Goal: Check status: Check status

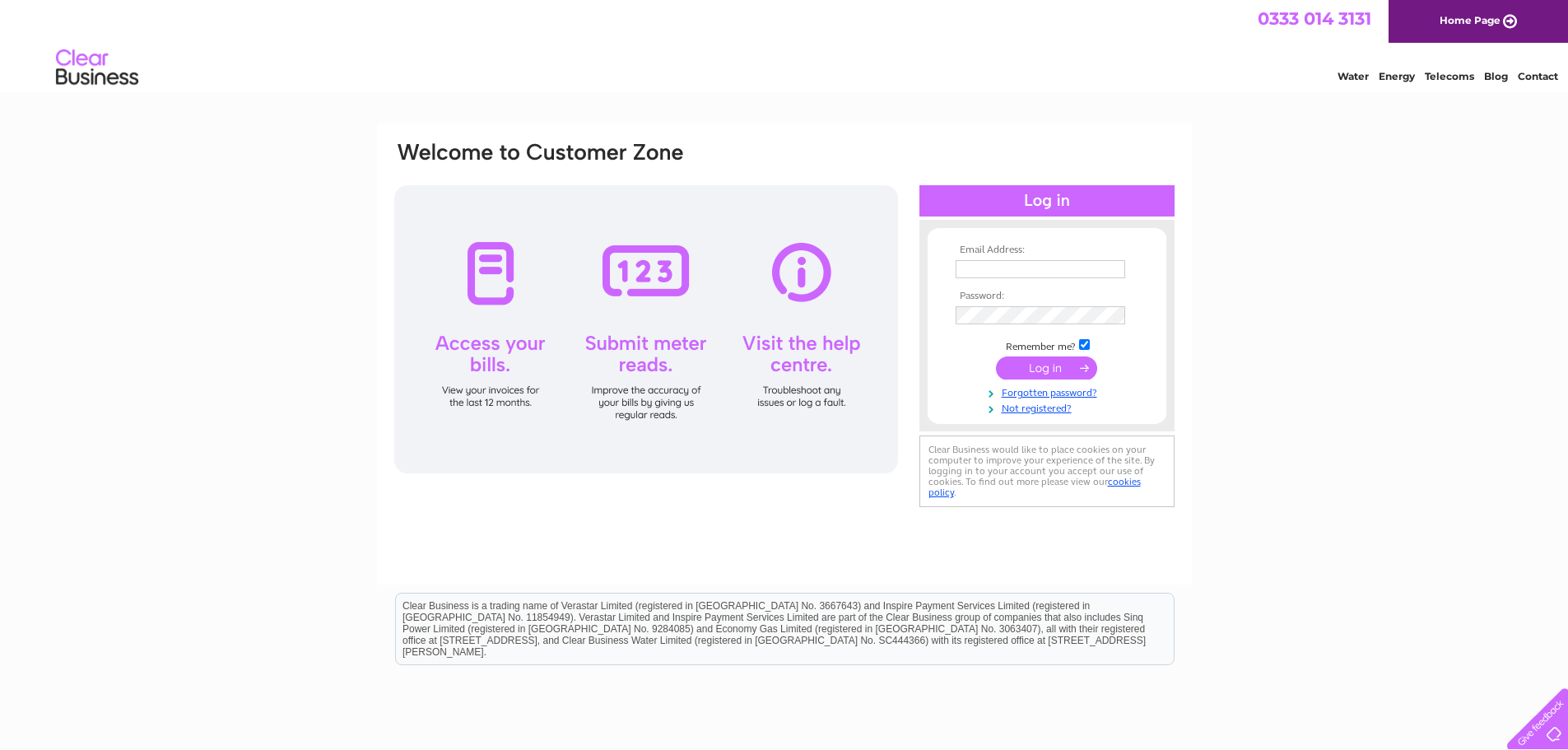
type input "[EMAIL_ADDRESS][DOMAIN_NAME]"
click at [1047, 366] on input "submit" at bounding box center [1046, 367] width 101 height 23
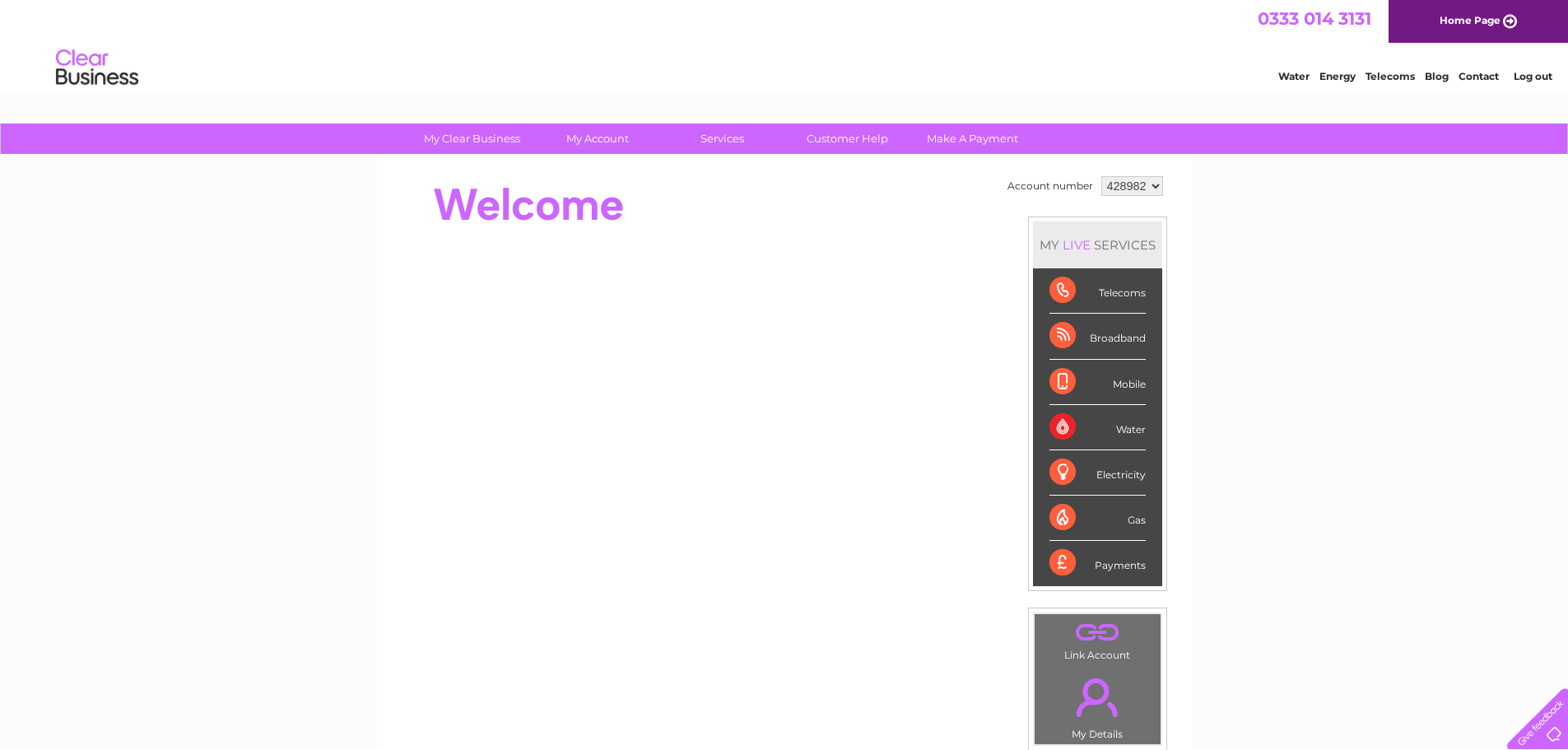
click at [1059, 294] on div "Telecoms" at bounding box center [1097, 291] width 96 height 45
click at [1063, 336] on div "Broadband" at bounding box center [1097, 336] width 96 height 45
click at [1154, 184] on select "428982" at bounding box center [1132, 186] width 61 height 20
click at [1153, 183] on select "428982" at bounding box center [1132, 186] width 61 height 20
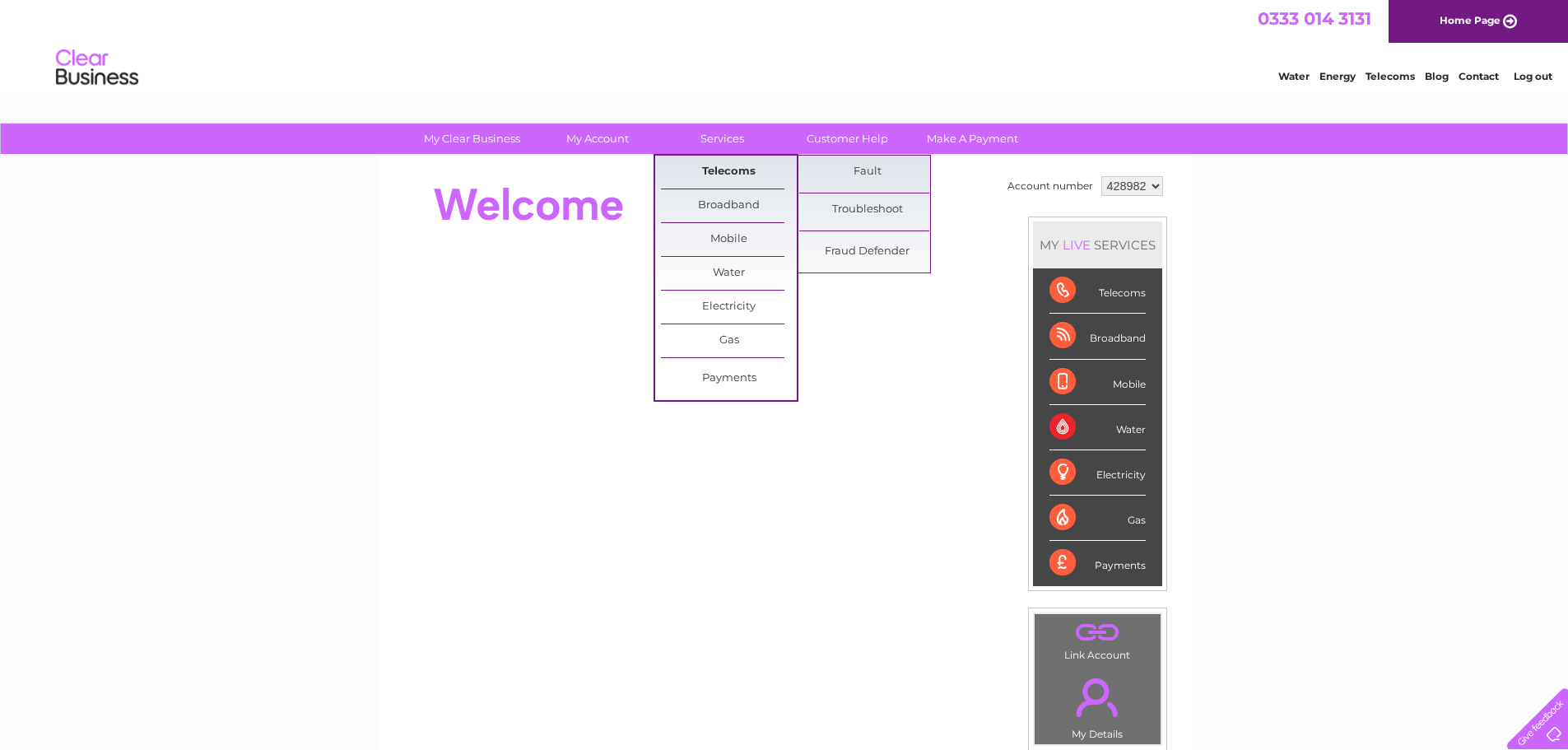
click at [725, 171] on link "Telecoms" at bounding box center [729, 172] width 135 height 33
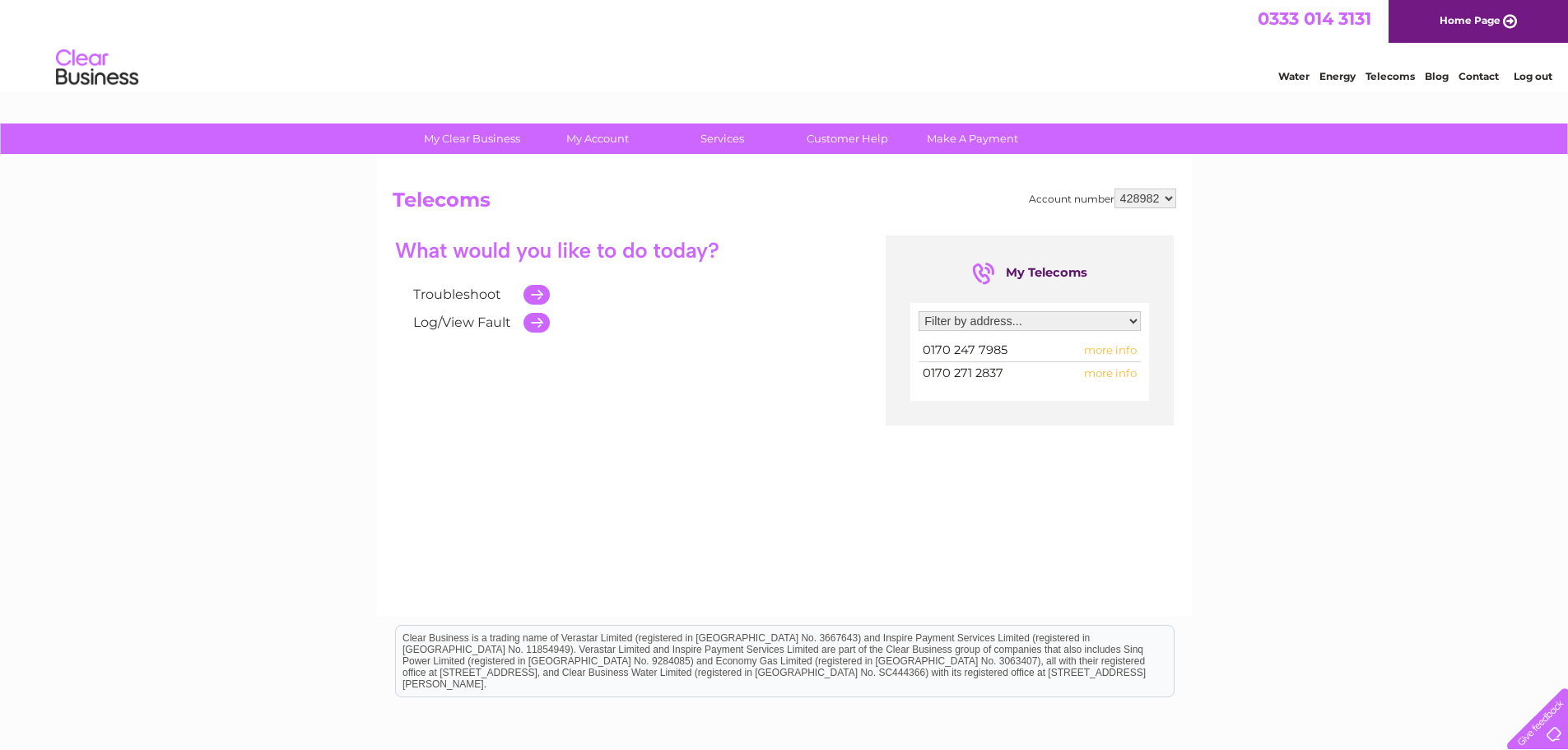
click at [1131, 320] on select "Filter by address... [STREET_ADDRESS]" at bounding box center [1029, 320] width 222 height 20
click at [1121, 349] on span "more info" at bounding box center [1110, 349] width 53 height 13
click at [1098, 350] on span "more info" at bounding box center [1110, 349] width 53 height 13
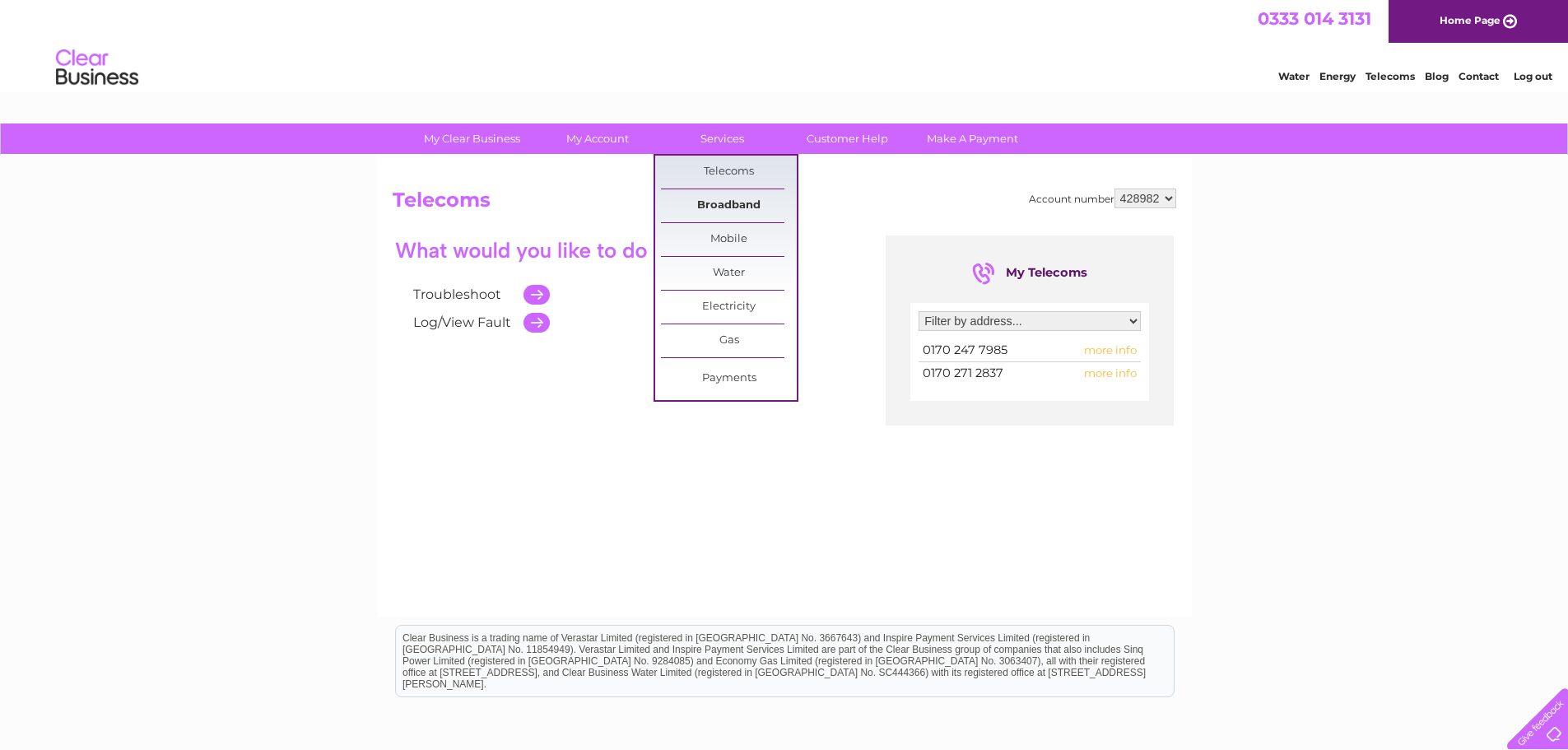
click at [728, 205] on link "Broadband" at bounding box center [729, 205] width 135 height 33
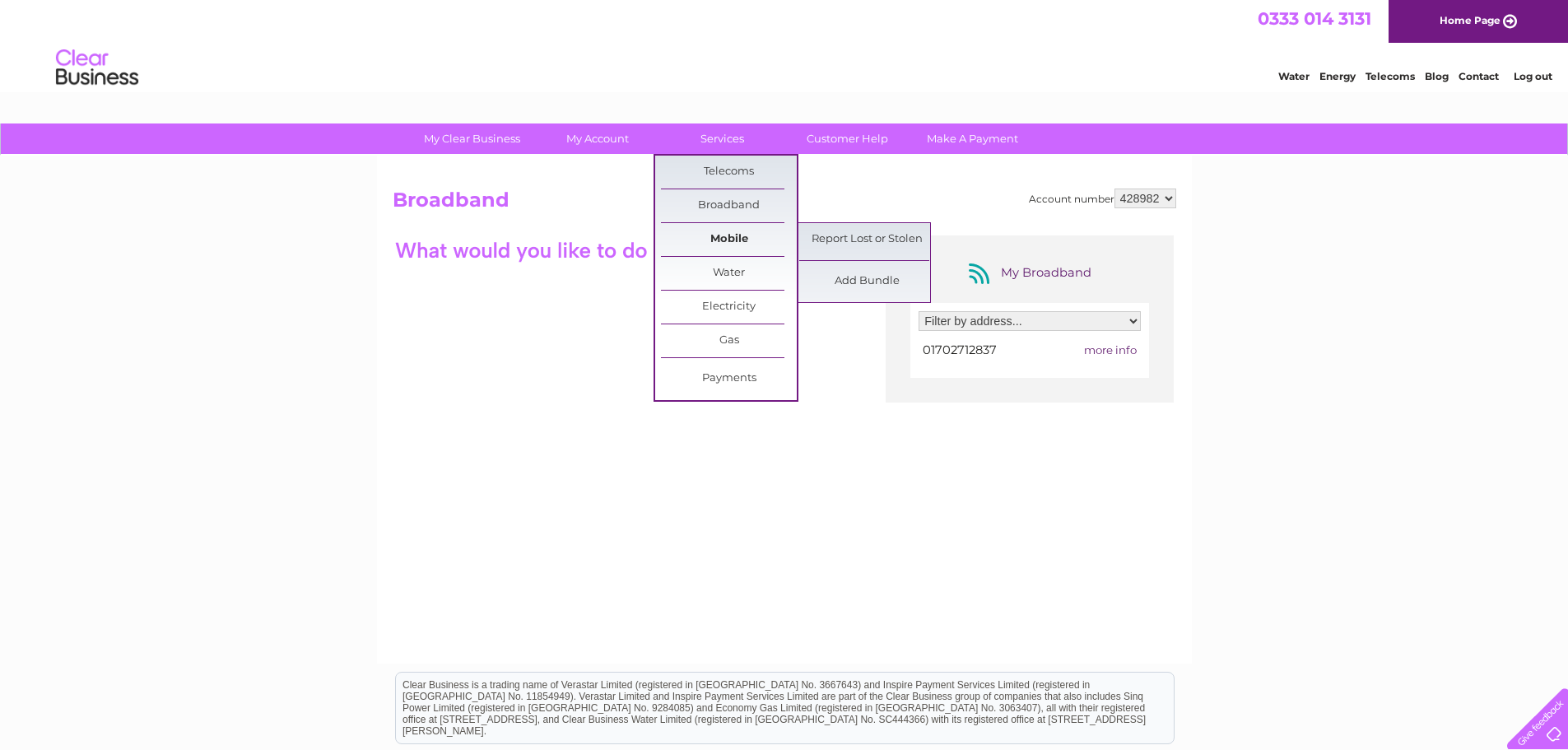
click at [729, 241] on link "Mobile" at bounding box center [729, 239] width 135 height 33
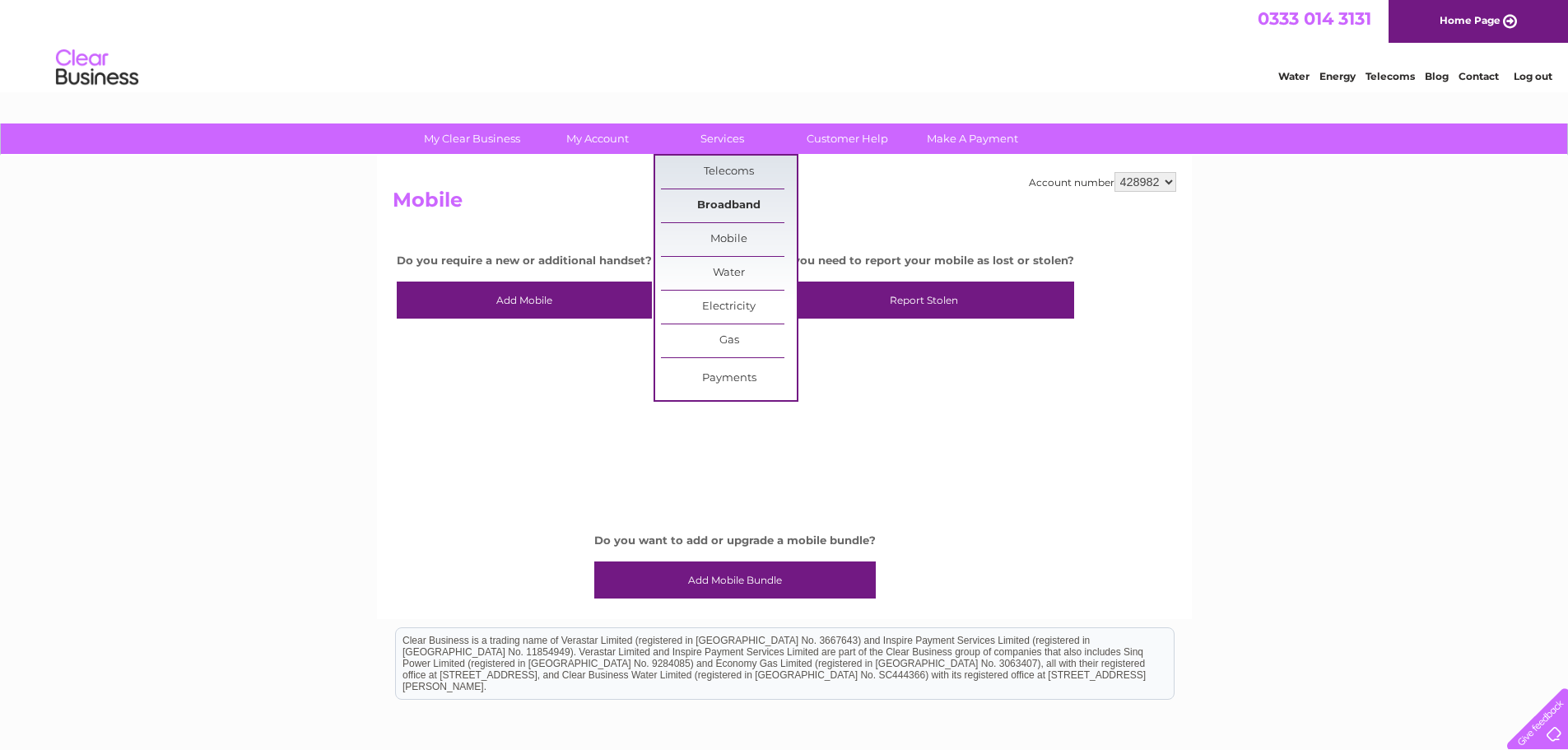
click at [721, 205] on link "Broadband" at bounding box center [729, 205] width 135 height 33
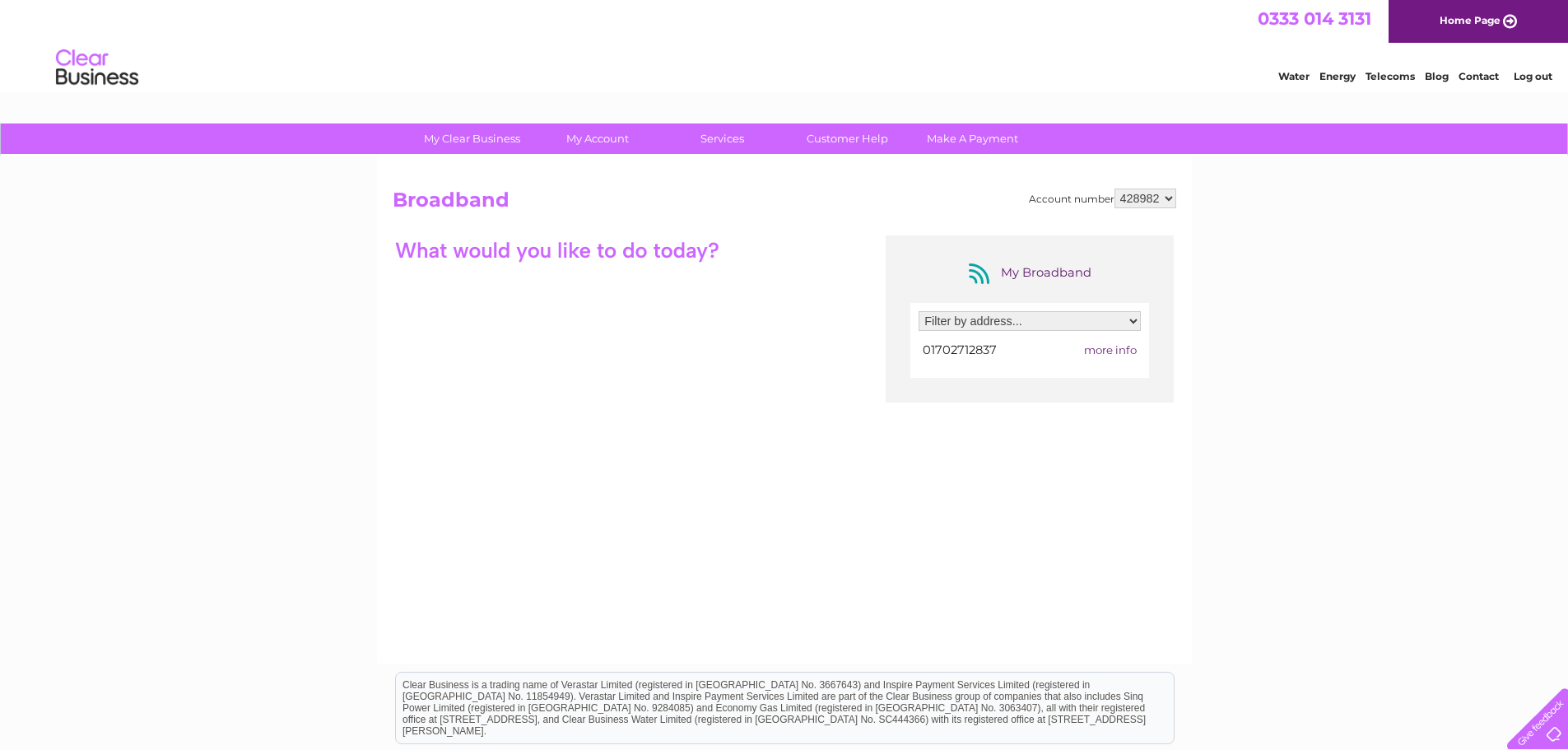
click at [1136, 320] on select "Filter by address... [STREET_ADDRESS]" at bounding box center [1029, 320] width 222 height 20
select select "1653868"
click at [919, 311] on select "Filter by address... [STREET_ADDRESS]" at bounding box center [1029, 320] width 222 height 20
click at [1107, 349] on span "more info" at bounding box center [1110, 349] width 53 height 13
click at [1524, 76] on link "Log out" at bounding box center [1532, 76] width 38 height 12
